Goal: Transaction & Acquisition: Book appointment/travel/reservation

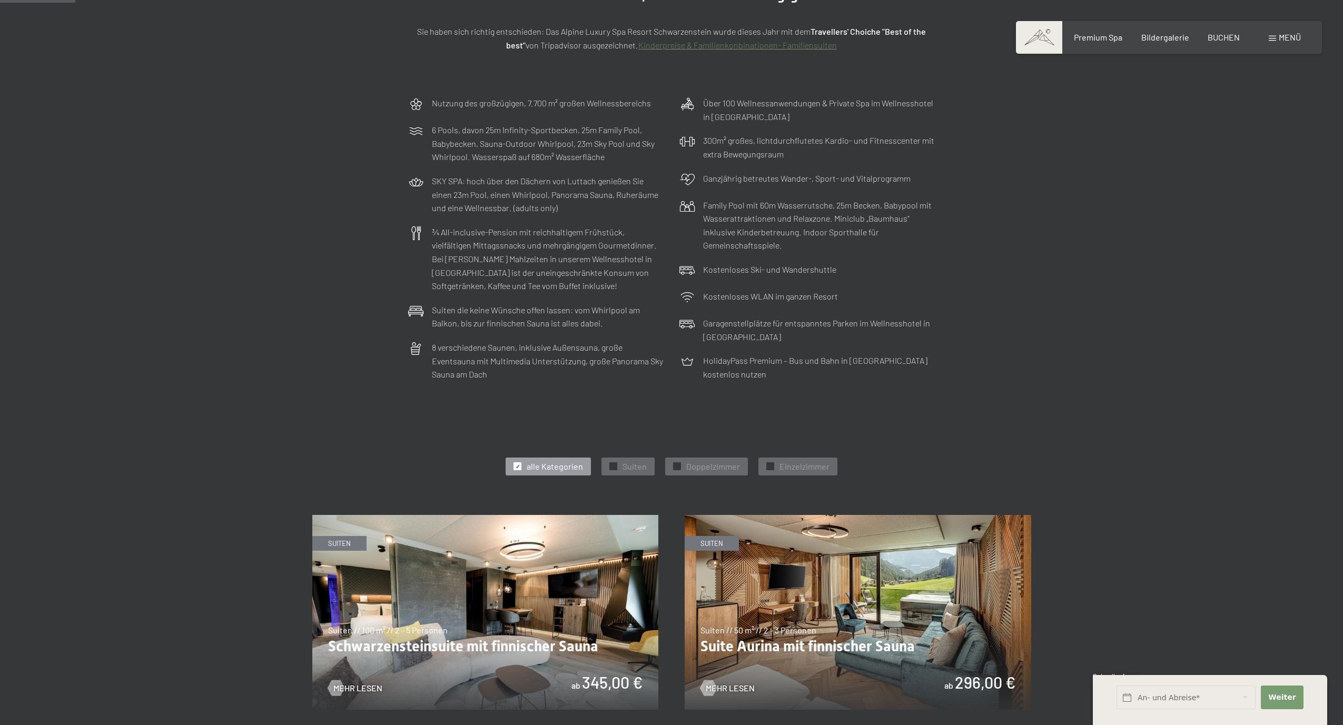
scroll to position [274, 0]
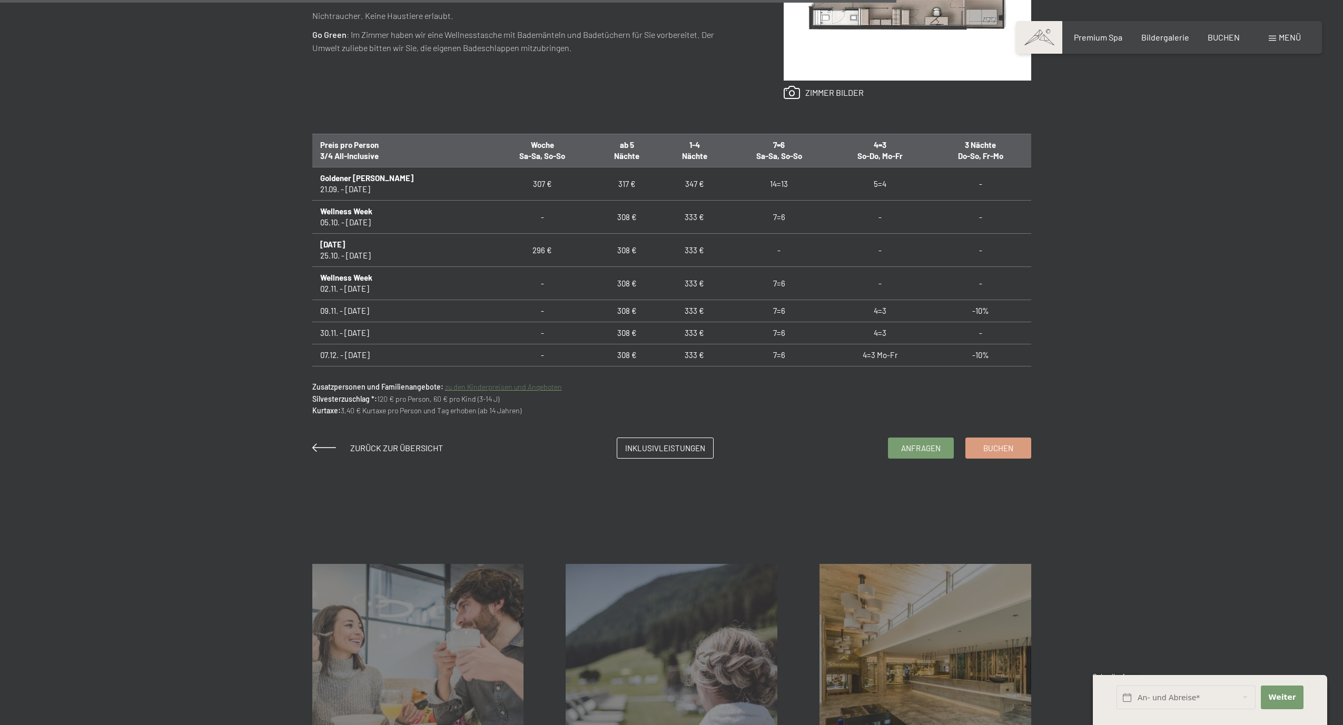
scroll to position [982, 0]
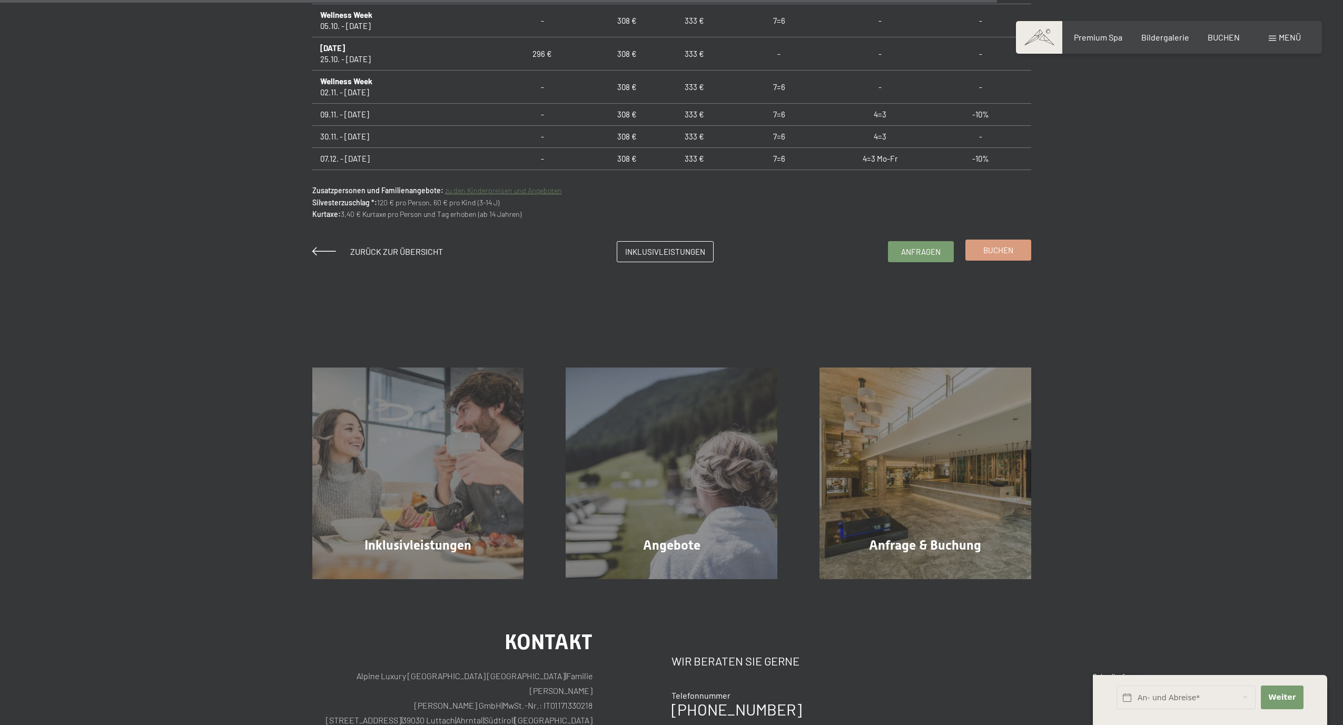
click at [1008, 255] on link "Buchen" at bounding box center [998, 250] width 65 height 20
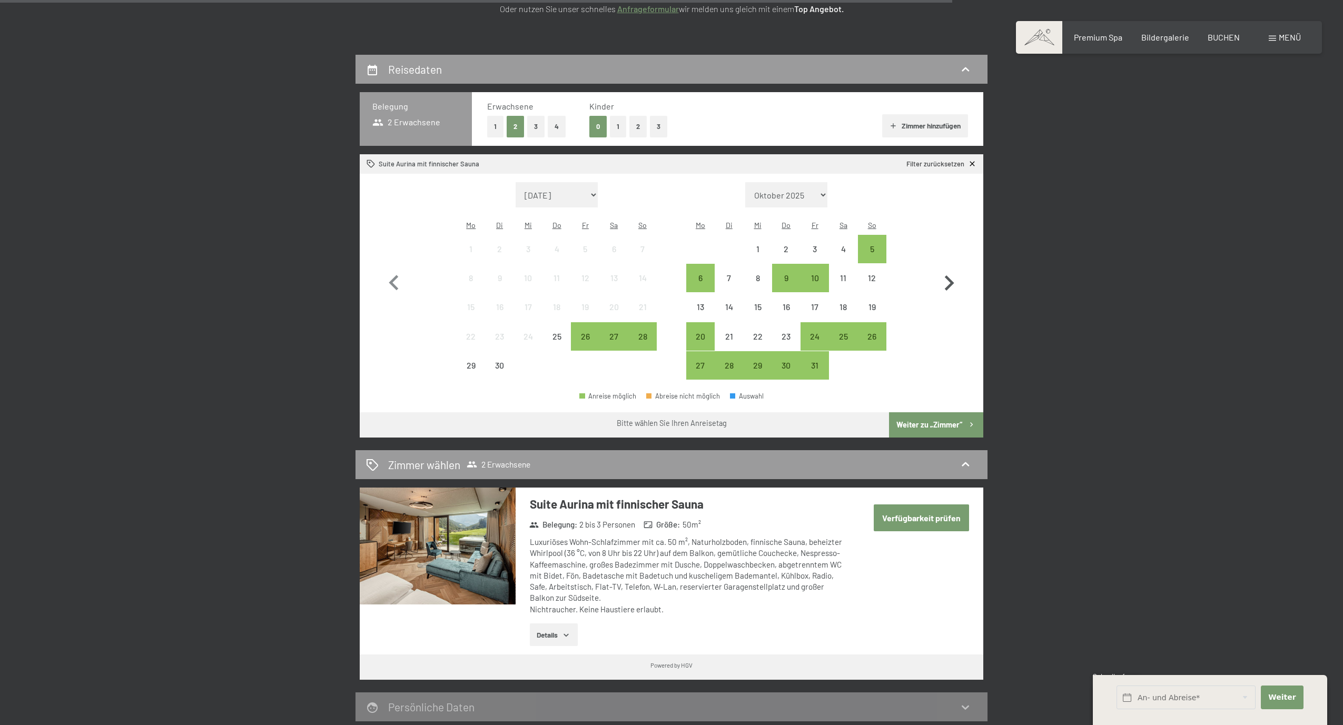
click at [945, 280] on icon "button" at bounding box center [948, 283] width 31 height 31
select select "2025-10-01"
select select "2025-11-01"
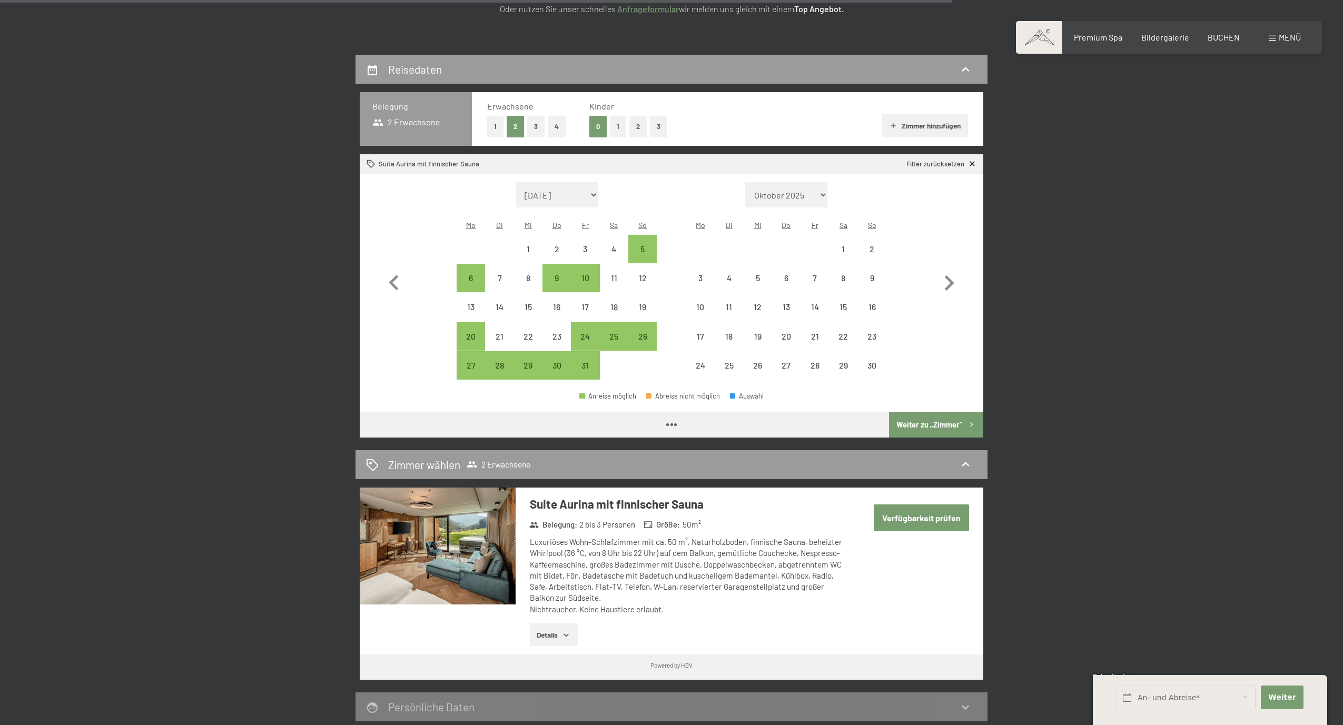
select select "2025-10-01"
select select "2025-11-01"
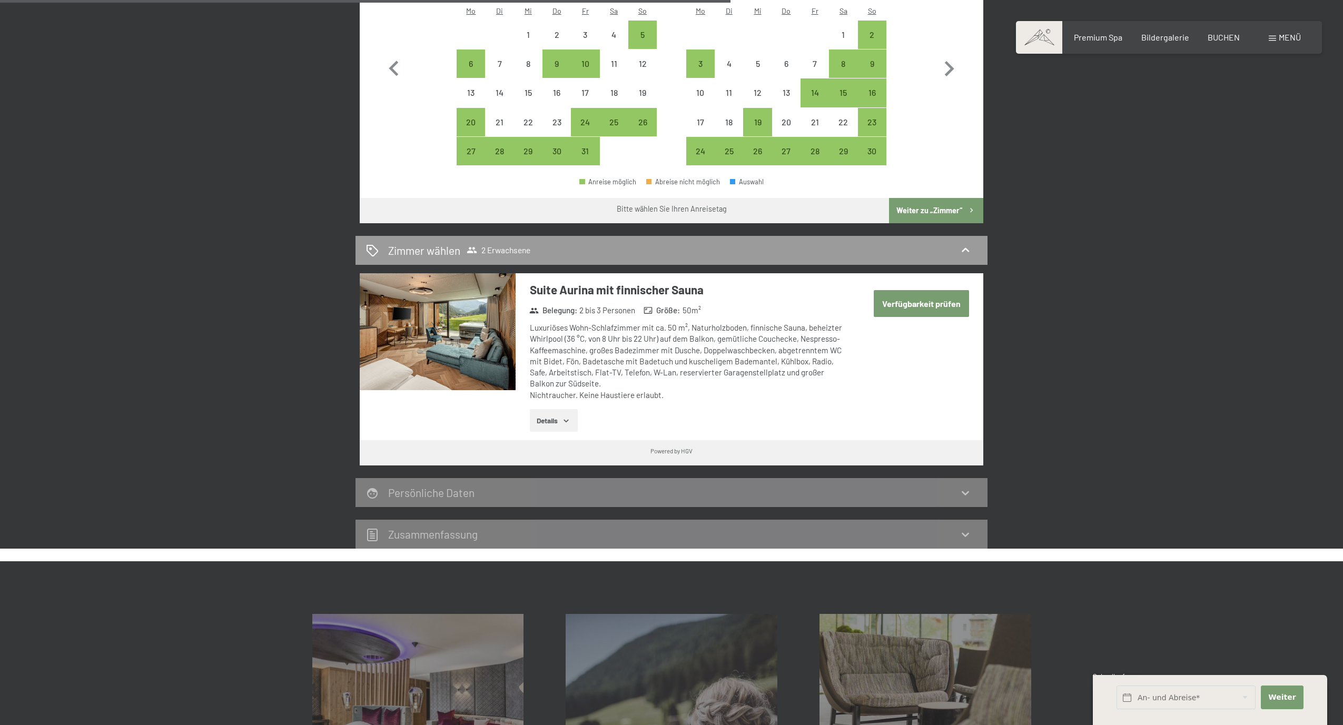
scroll to position [533, 0]
